Goal: Task Accomplishment & Management: Complete application form

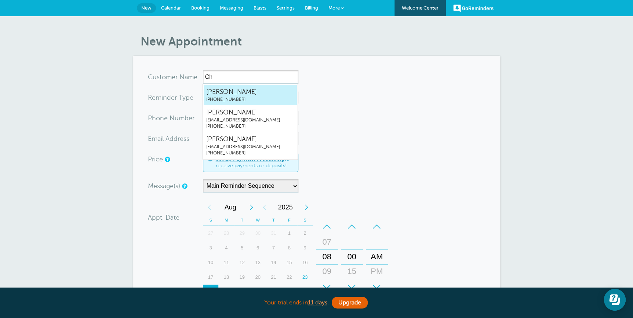
click at [247, 94] on span "Christiran Jackson" at bounding box center [250, 91] width 88 height 9
type input "ChristiranJackson7862878896"
type input "Christiran Jackson"
type input "(786) 287-8896"
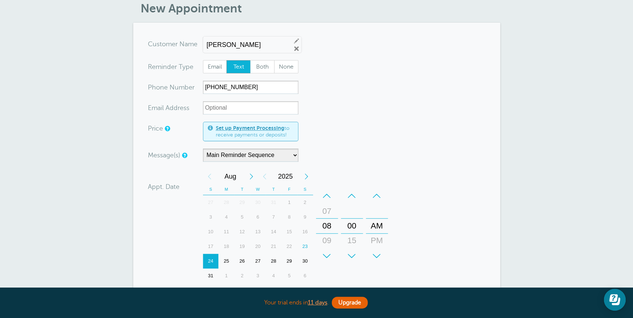
scroll to position [66, 0]
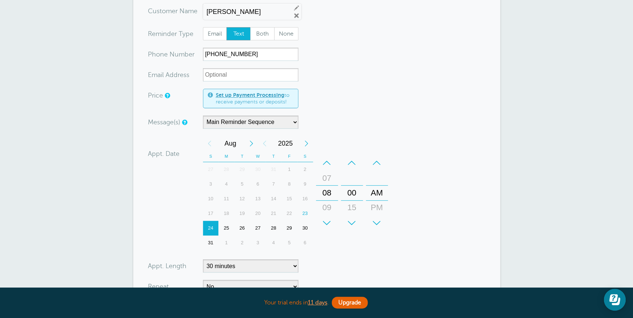
click at [237, 33] on span "Text" at bounding box center [238, 34] width 23 height 12
click at [227, 27] on input "Text" at bounding box center [226, 27] width 0 height 0
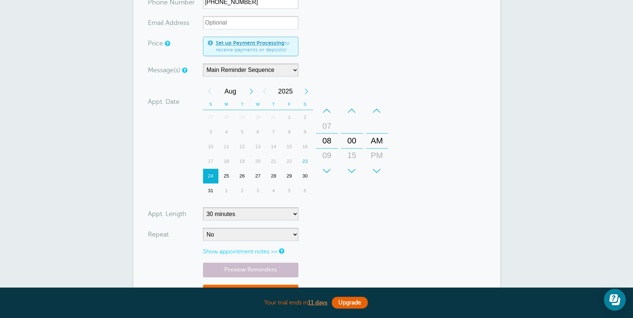
scroll to position [128, 0]
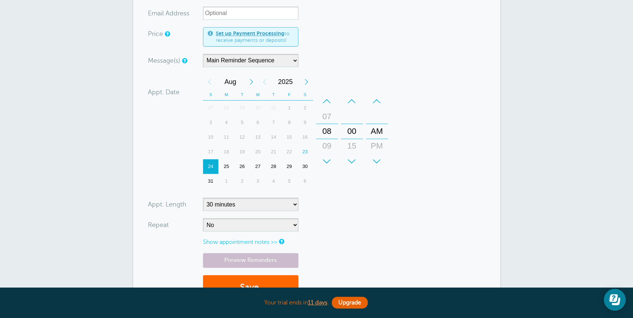
click at [305, 147] on div "23" at bounding box center [305, 152] width 16 height 15
click at [324, 107] on div "–" at bounding box center [327, 101] width 22 height 15
click at [325, 103] on div "–" at bounding box center [327, 101] width 22 height 15
click at [379, 159] on div "+" at bounding box center [377, 161] width 22 height 15
click at [353, 161] on div "+" at bounding box center [352, 161] width 22 height 15
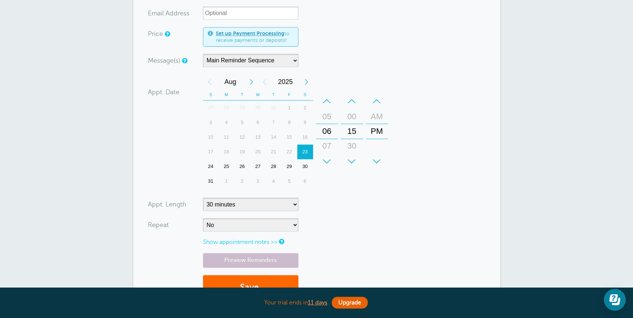
click at [353, 161] on div "+" at bounding box center [352, 161] width 22 height 15
click at [348, 100] on div "–" at bounding box center [352, 101] width 22 height 15
click at [399, 296] on div "Your trial ends in 11 days . Upgrade" at bounding box center [316, 303] width 367 height 16
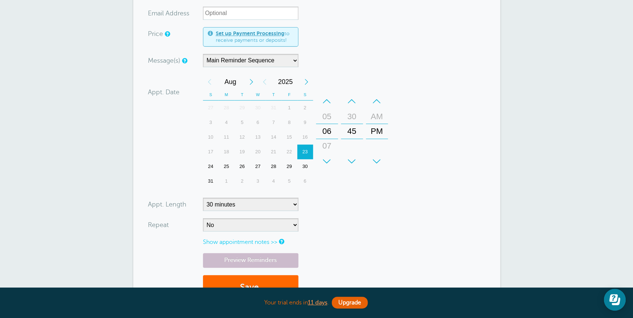
click at [348, 104] on div "–" at bounding box center [352, 101] width 22 height 15
click at [397, 220] on form "You are creating a new customer. To use an existing customer select one from th…" at bounding box center [317, 125] width 338 height 365
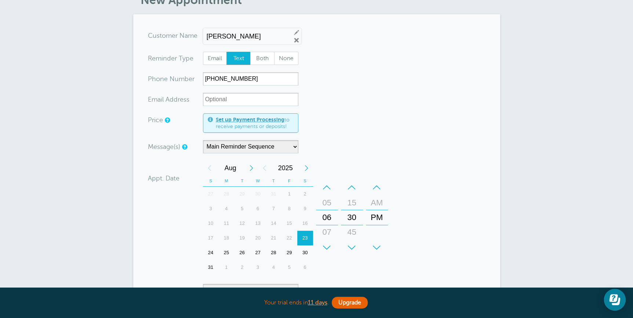
scroll to position [41, 0]
click at [329, 245] on div "+" at bounding box center [327, 248] width 22 height 15
click at [350, 193] on div "–" at bounding box center [352, 188] width 22 height 15
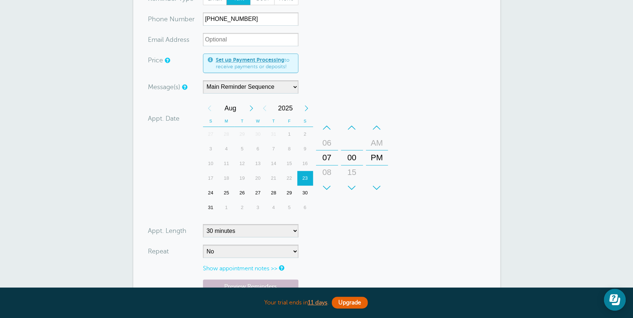
scroll to position [101, 0]
click at [303, 177] on div "23" at bounding box center [305, 178] width 16 height 15
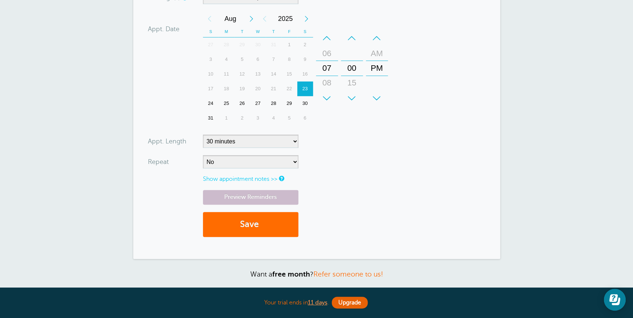
scroll to position [191, 0]
click at [251, 230] on button "Save" at bounding box center [250, 224] width 95 height 25
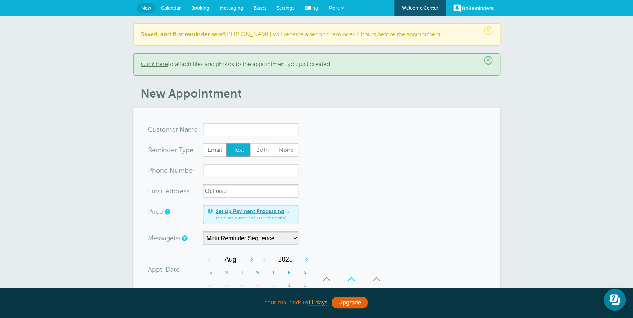
click at [168, 12] on link "Calendar" at bounding box center [171, 8] width 30 height 16
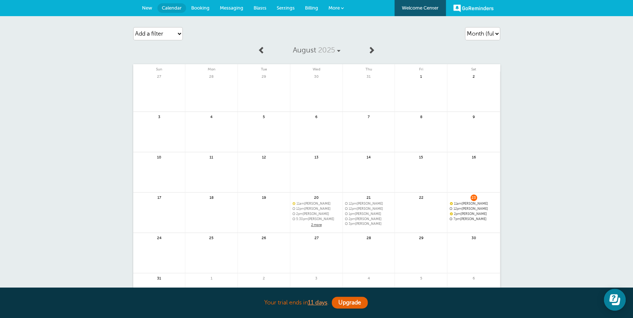
click at [237, 7] on span "Messaging" at bounding box center [231, 8] width 23 height 6
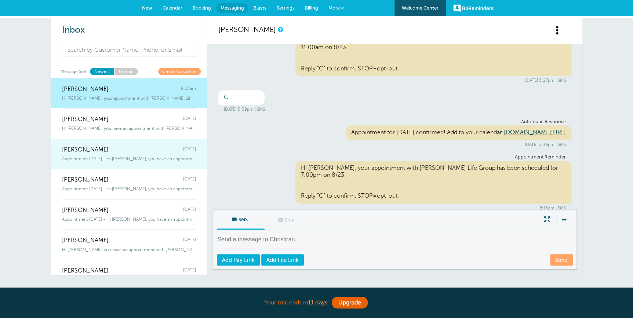
scroll to position [7, 0]
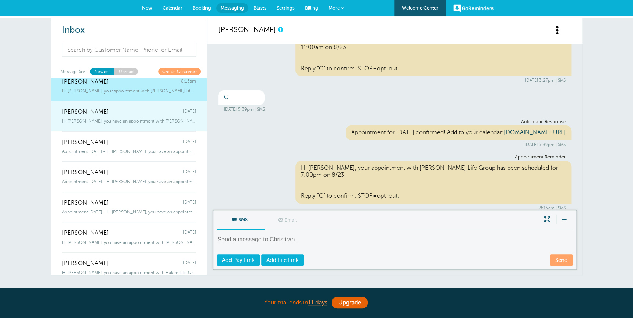
click at [120, 116] on div "Hi Jesse, you have an appointment with Hakim Life Group at 2:00pm on 8/23." at bounding box center [129, 120] width 134 height 8
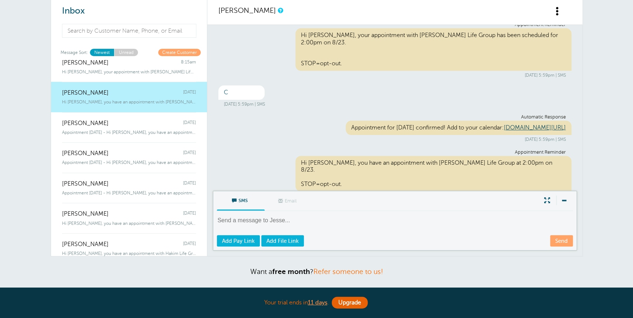
scroll to position [19, 0]
click at [517, 202] on div "SMS Email Write Message" at bounding box center [395, 202] width 356 height 20
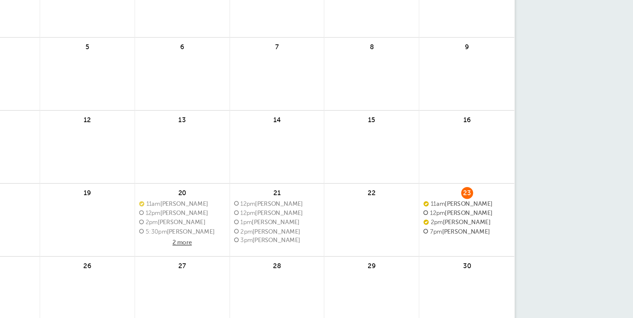
click at [485, 202] on span "11am [PERSON_NAME]" at bounding box center [474, 204] width 48 height 4
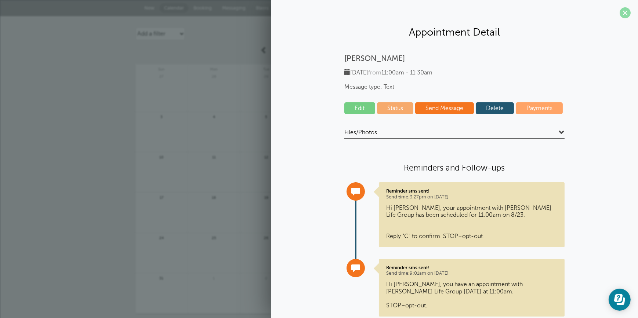
click at [620, 15] on span at bounding box center [625, 12] width 11 height 11
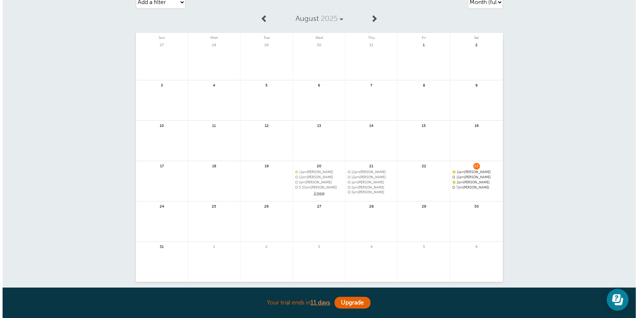
scroll to position [32, 0]
click at [481, 186] on span "7pm [PERSON_NAME]" at bounding box center [474, 187] width 48 height 4
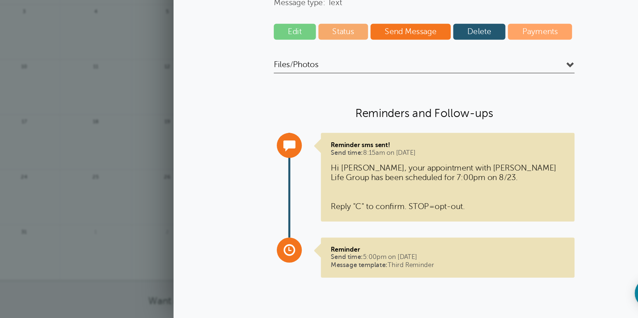
scroll to position [22, 0]
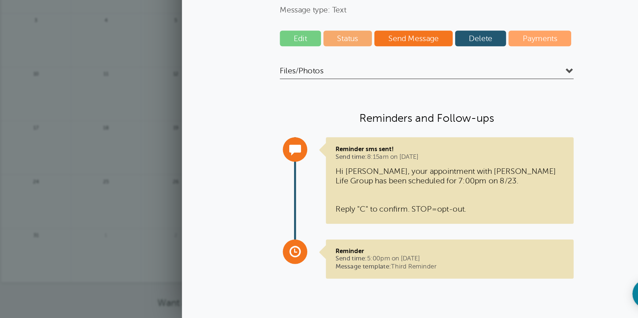
drag, startPoint x: 539, startPoint y: 130, endPoint x: 440, endPoint y: 192, distance: 116.8
click at [440, 192] on div "Reminder sms sent! Send time: 8:15am on [DATE] Hi [PERSON_NAME], your appointme…" at bounding box center [472, 214] width 186 height 65
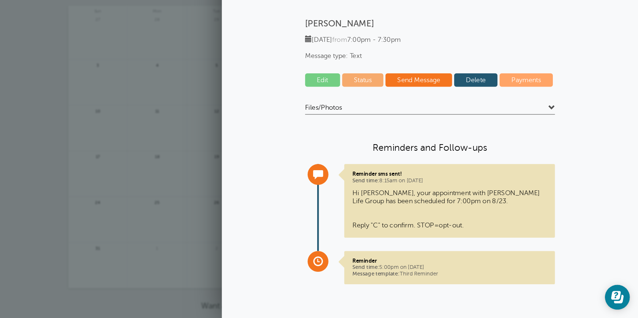
scroll to position [21, 0]
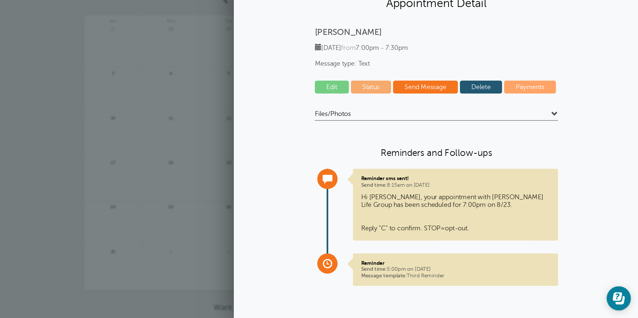
drag, startPoint x: 440, startPoint y: 192, endPoint x: 508, endPoint y: 170, distance: 72.1
click at [508, 170] on h4 "Reminders and Follow-ups" at bounding box center [454, 168] width 220 height 11
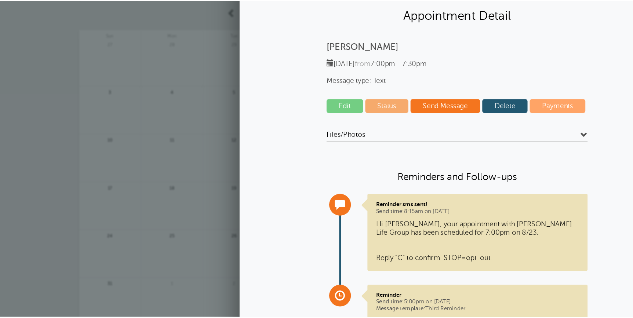
scroll to position [20, 0]
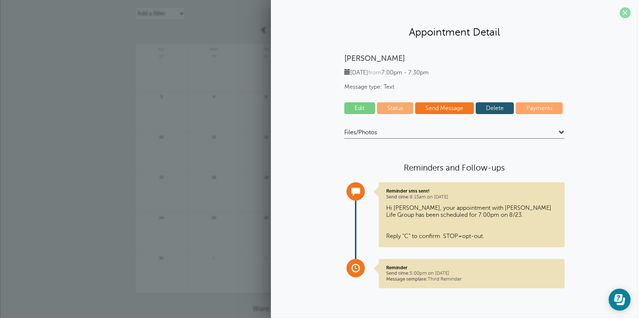
click at [627, 11] on span at bounding box center [625, 12] width 11 height 11
